Goal: Task Accomplishment & Management: Manage account settings

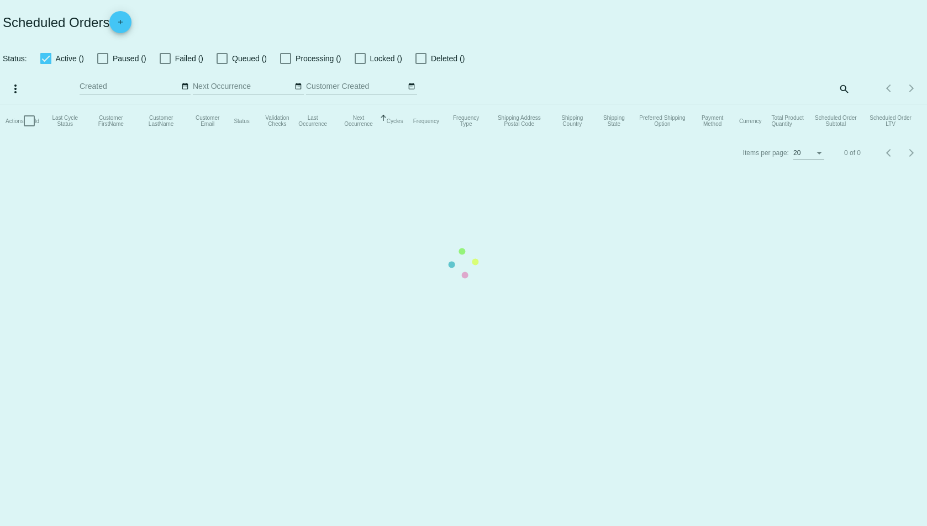
checkbox input "true"
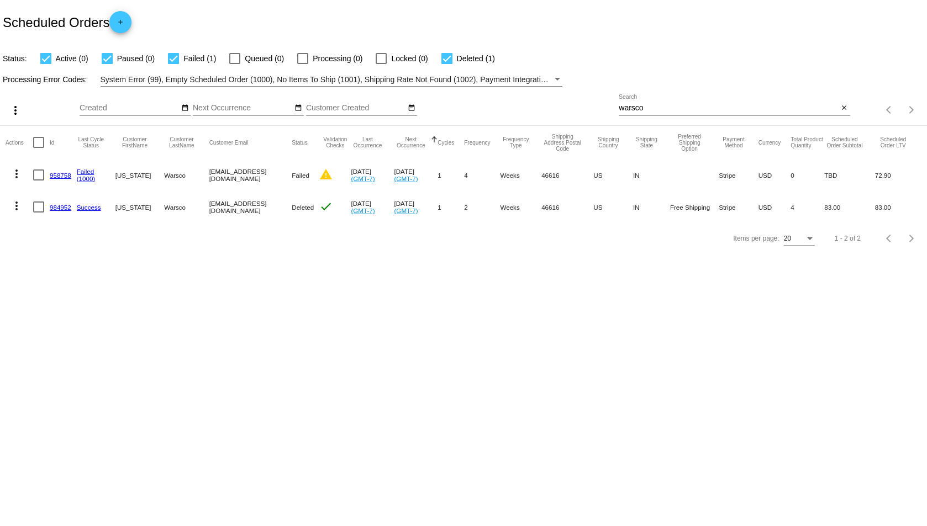
click at [635, 104] on input "warsco" at bounding box center [728, 108] width 219 height 9
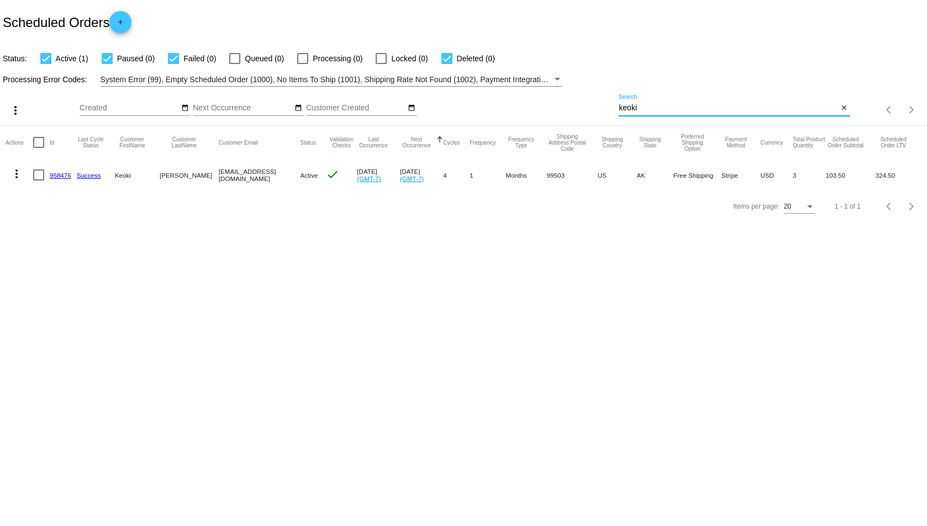
type input "keoki"
click at [66, 180] on mat-cell "958476" at bounding box center [63, 175] width 27 height 32
click at [64, 176] on link "958476" at bounding box center [61, 175] width 22 height 7
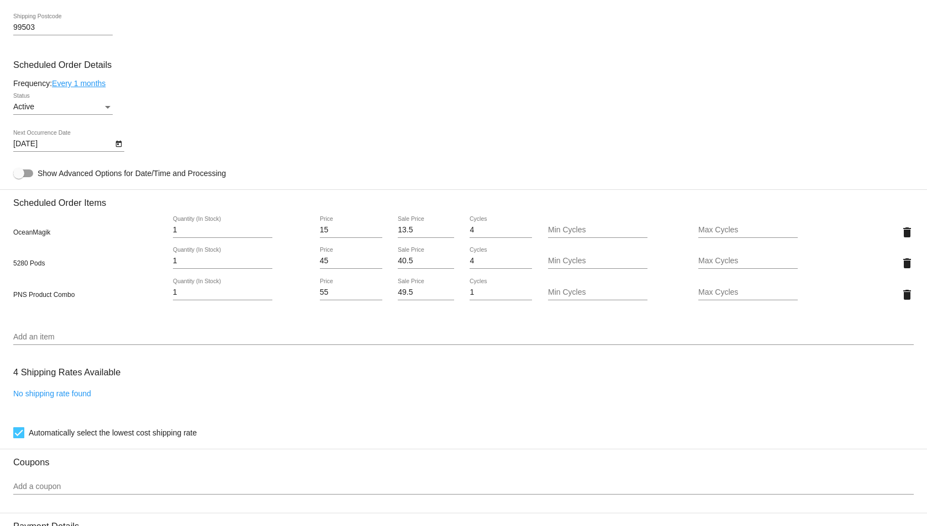
scroll to position [645, 0]
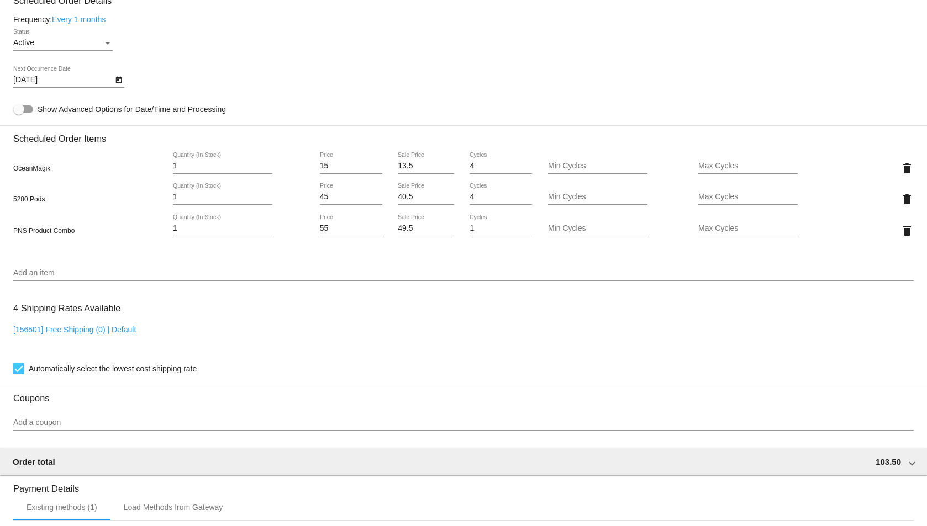
click at [212, 278] on div "Add an item" at bounding box center [463, 271] width 901 height 22
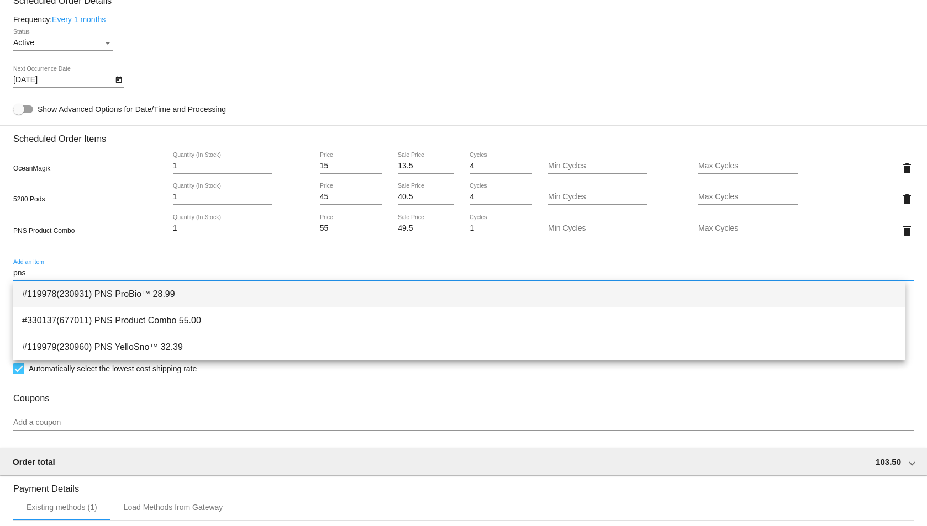
type input "pns"
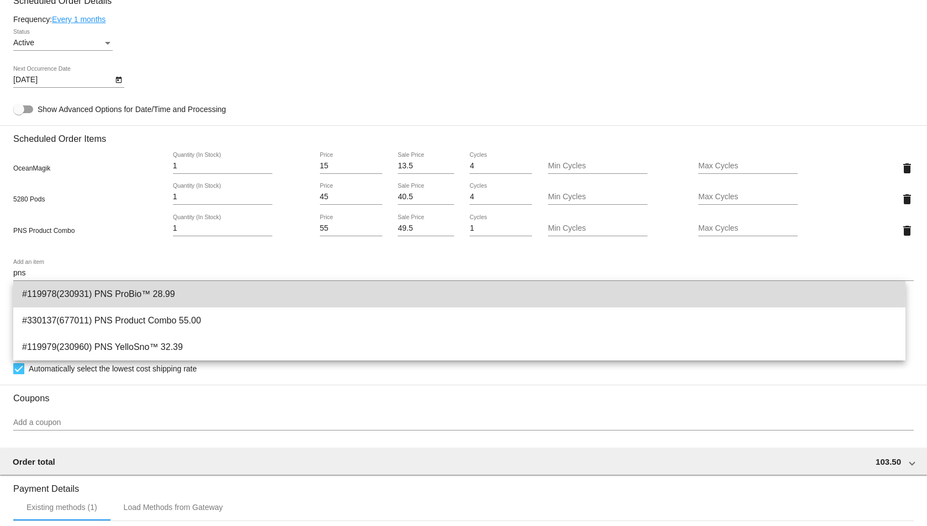
click at [178, 293] on span "#119978(230931) PNS ProBio™ 28.99" at bounding box center [459, 294] width 875 height 27
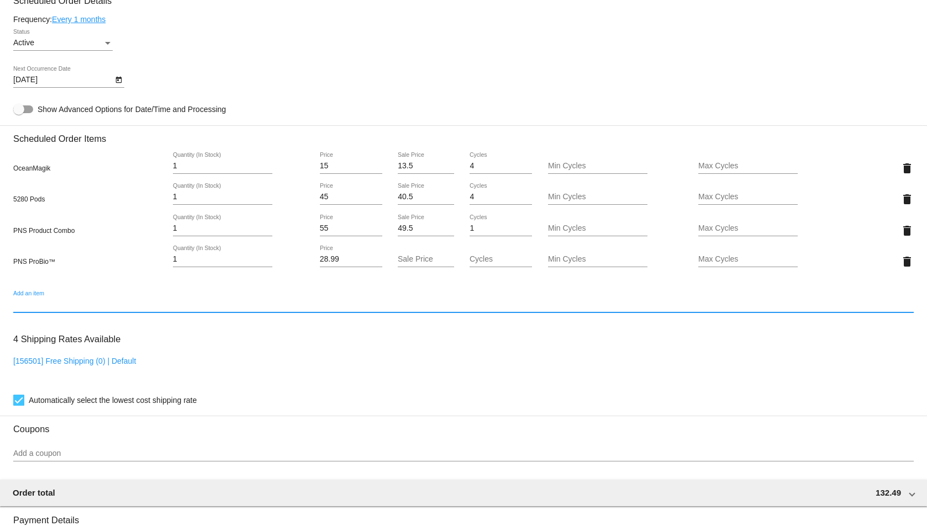
click at [403, 259] on input "Sale Price" at bounding box center [426, 259] width 56 height 9
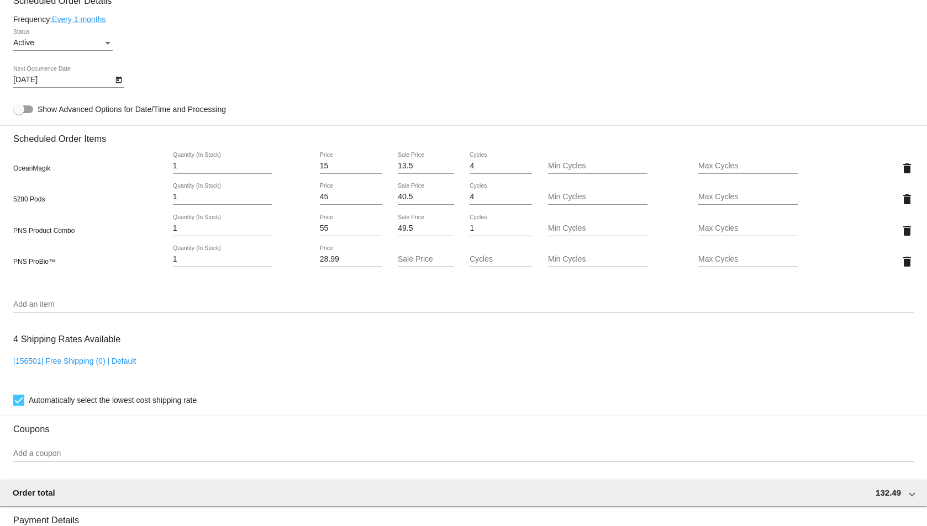
click at [440, 278] on mat-card "Customer 6808947: [PERSON_NAME] [EMAIL_ADDRESS][DOMAIN_NAME] Customer Shipping …" at bounding box center [463, 189] width 927 height 1198
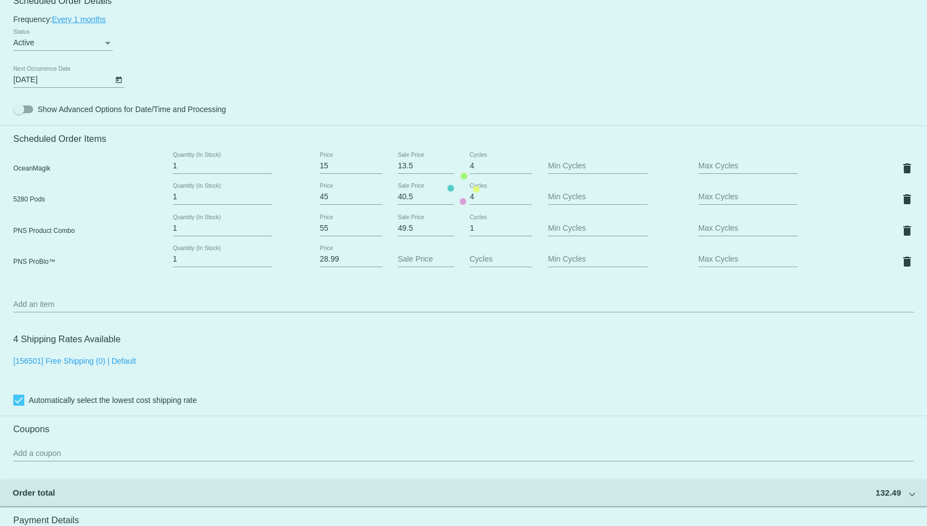
click at [424, 260] on mat-card "Customer 6808947: [PERSON_NAME] [EMAIL_ADDRESS][DOMAIN_NAME] Customer Shipping …" at bounding box center [463, 189] width 927 height 1198
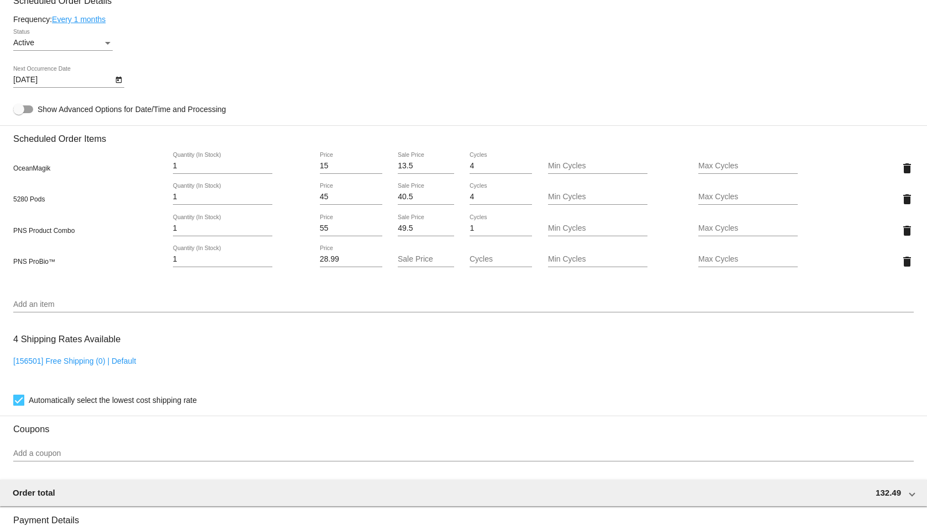
click at [424, 260] on input "Sale Price" at bounding box center [426, 259] width 56 height 9
type input "26.09"
click at [449, 297] on mat-card "Customer 6808947: [PERSON_NAME] [EMAIL_ADDRESS][DOMAIN_NAME] Customer Shipping …" at bounding box center [463, 189] width 927 height 1198
click at [529, 95] on div "[DATE] Next Occurrence Date" at bounding box center [463, 81] width 901 height 31
click at [901, 204] on mat-icon "delete" at bounding box center [907, 199] width 13 height 13
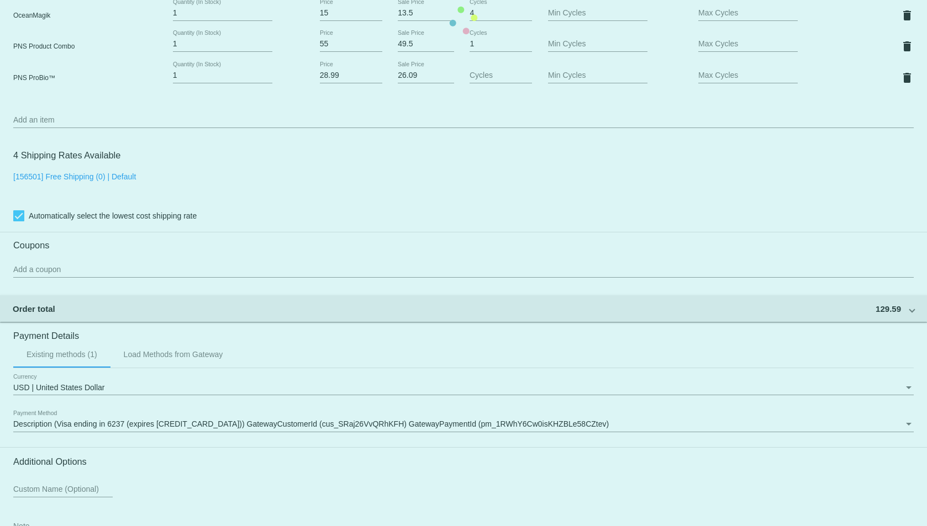
scroll to position [875, 0]
